Goal: Find contact information: Find contact information

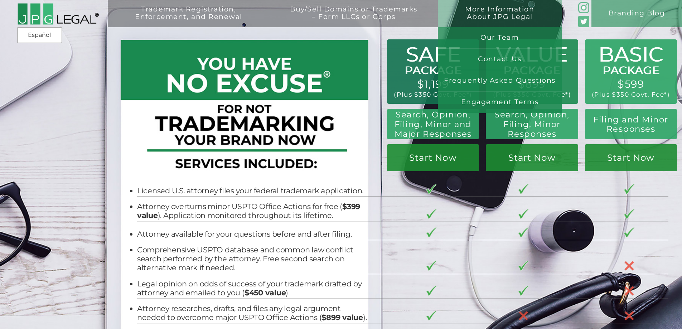
click at [501, 10] on link "More Information About JPG Legal" at bounding box center [500, 19] width 110 height 27
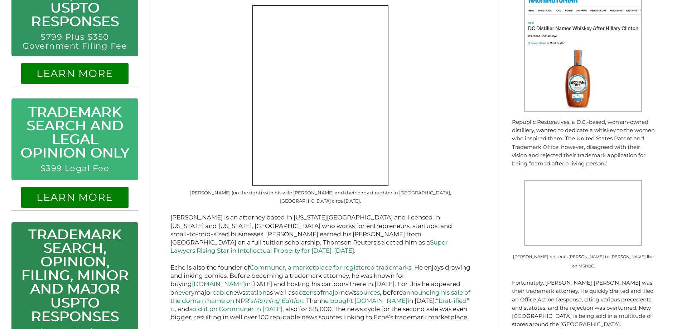
scroll to position [391, 0]
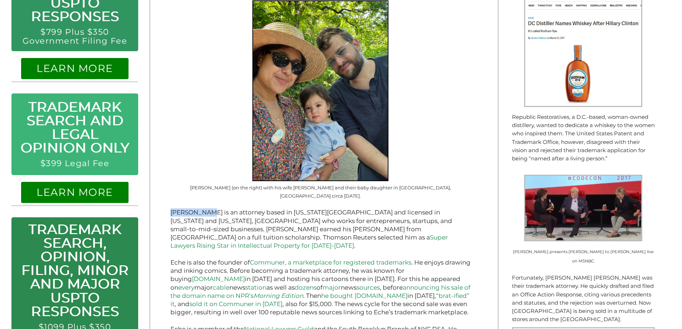
drag, startPoint x: 209, startPoint y: 198, endPoint x: 208, endPoint y: 239, distance: 40.8
click at [173, 194] on div "About JPG Legal JPG Legal is a law firm specializing in U.S. trademark conflict…" at bounding box center [320, 275] width 341 height 937
copy div "Jeremy Eche"
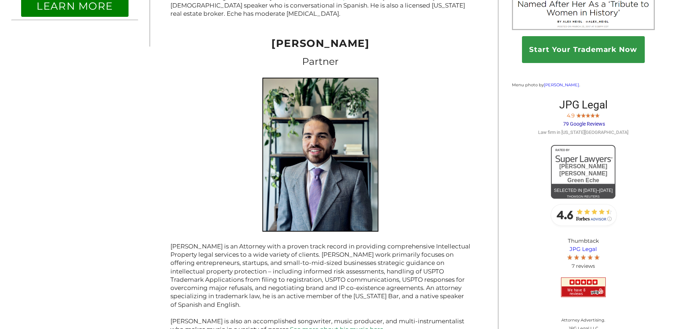
scroll to position [749, 0]
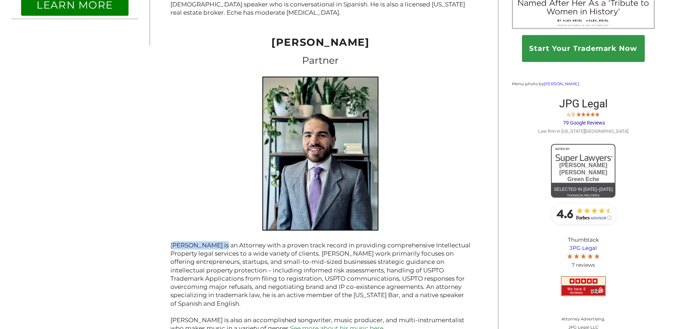
drag, startPoint x: 220, startPoint y: 217, endPoint x: 166, endPoint y: 217, distance: 53.7
copy p "Alejandro Palma"
